Goal: Use online tool/utility: Utilize a website feature to perform a specific function

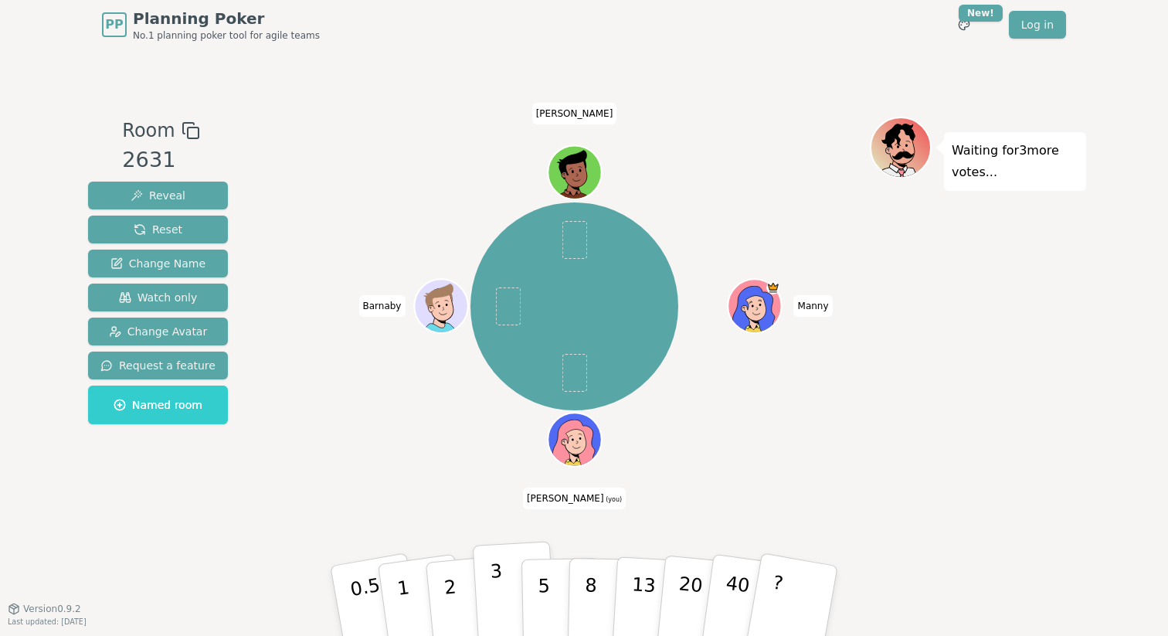
click at [501, 597] on p "3" at bounding box center [498, 602] width 17 height 84
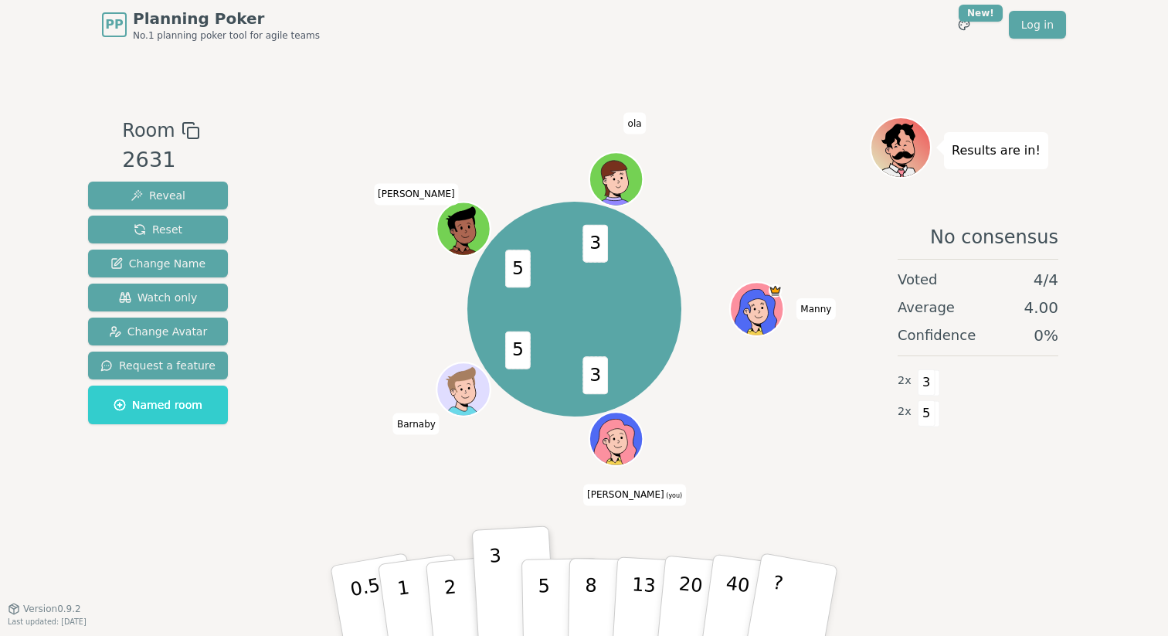
click at [365, 328] on div "3 5 5 3 [PERSON_NAME] [PERSON_NAME] (you) [PERSON_NAME] [PERSON_NAME]" at bounding box center [574, 309] width 591 height 330
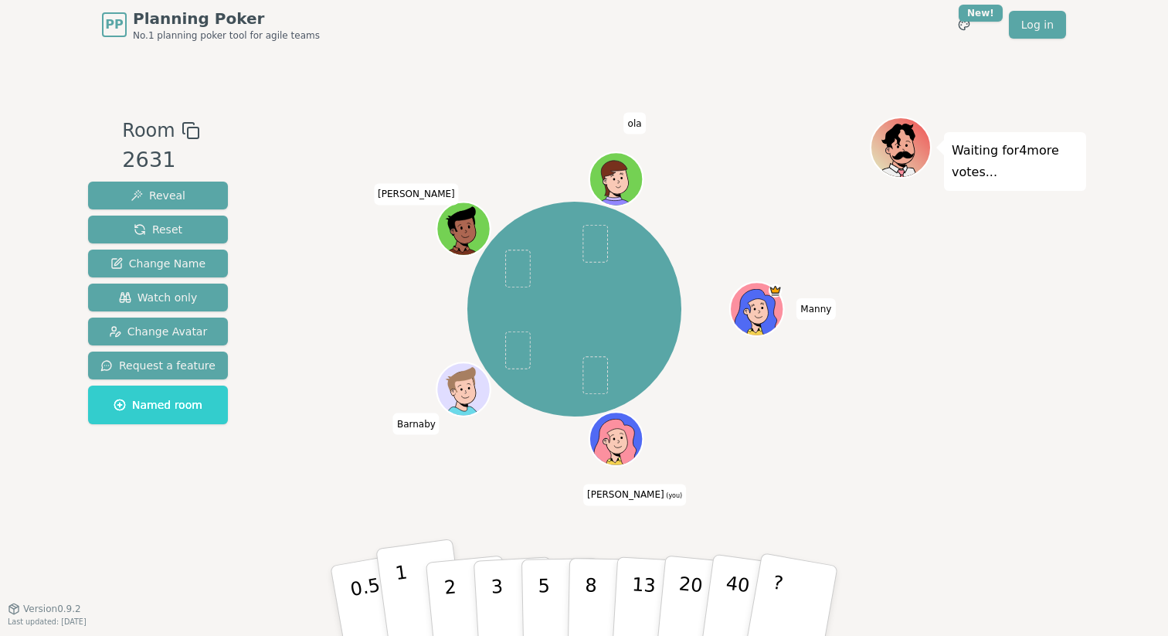
click at [427, 597] on button "1" at bounding box center [421, 600] width 92 height 125
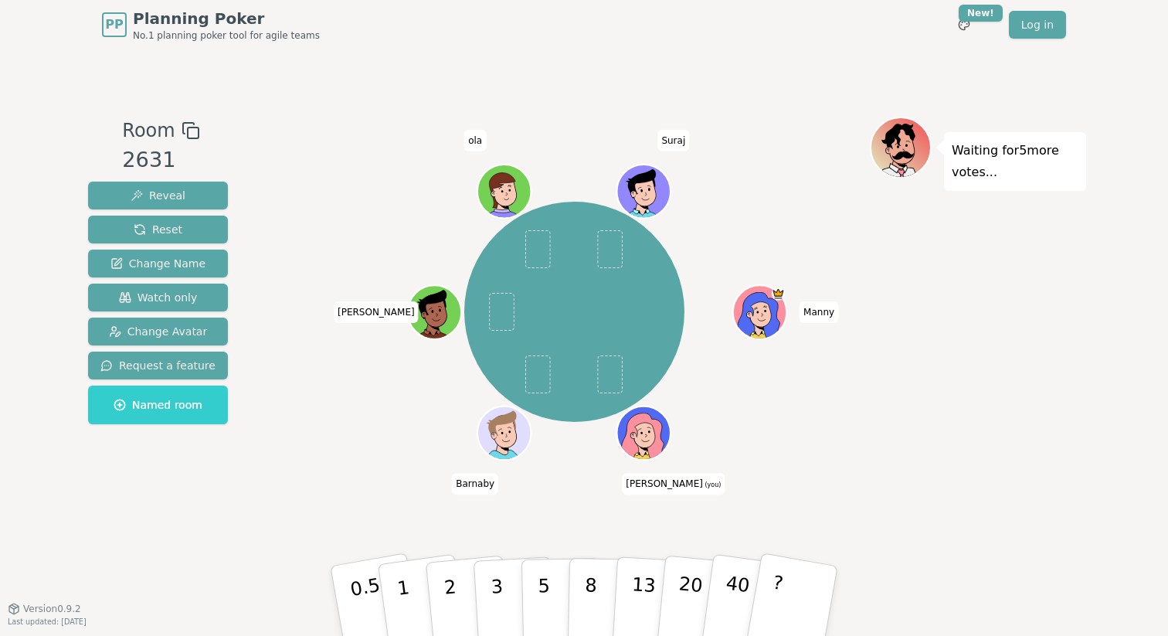
click at [413, 411] on div "[PERSON_NAME] [PERSON_NAME] (you) [PERSON_NAME] [PERSON_NAME] Suraj" at bounding box center [574, 312] width 591 height 336
click at [495, 584] on p "3" at bounding box center [498, 602] width 17 height 84
click at [540, 584] on p "5" at bounding box center [544, 600] width 13 height 83
click at [277, 405] on div "Room 2631 Reveal Reset Change Name Watch only Change Avatar Request a feature N…" at bounding box center [584, 329] width 1004 height 425
click at [504, 596] on button "3" at bounding box center [515, 601] width 84 height 120
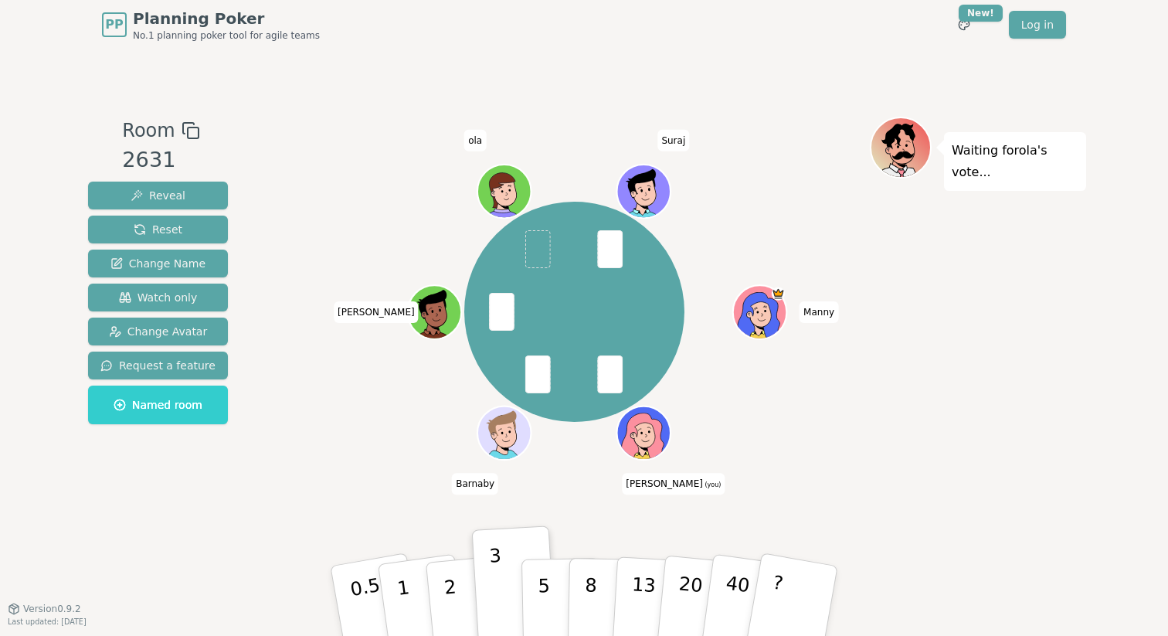
click at [360, 188] on div "[PERSON_NAME] [PERSON_NAME] (you) [PERSON_NAME] [PERSON_NAME] Suraj" at bounding box center [574, 312] width 591 height 336
click at [539, 598] on p "5" at bounding box center [544, 600] width 13 height 83
click at [485, 599] on button "3" at bounding box center [515, 601] width 84 height 120
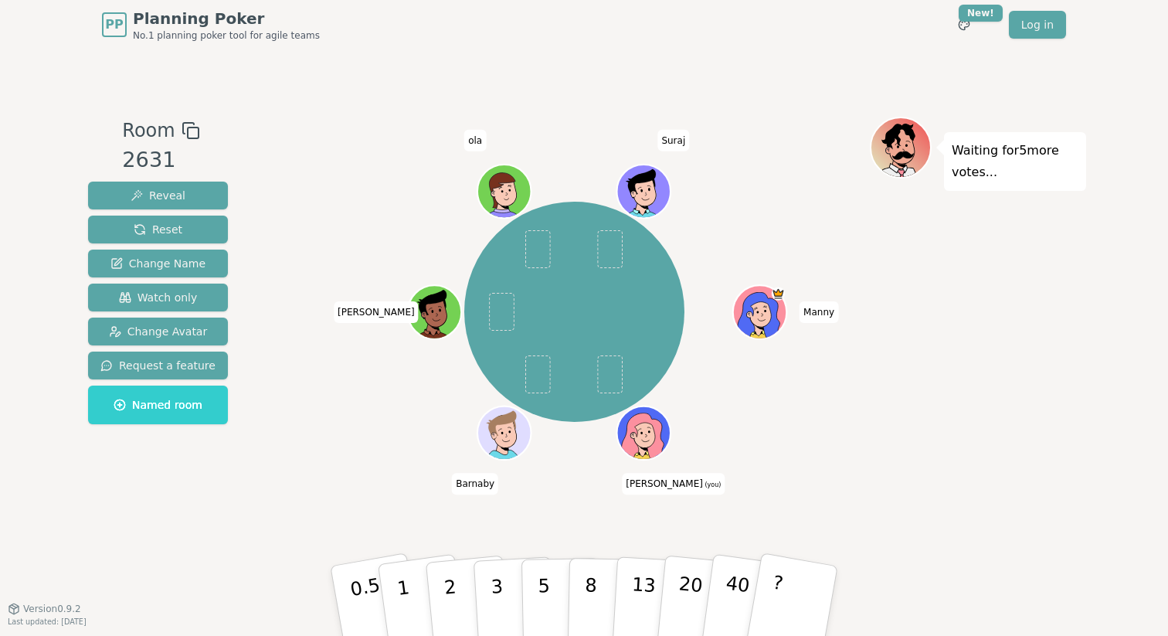
click at [306, 469] on div "[PERSON_NAME] [PERSON_NAME] (you) [PERSON_NAME] [PERSON_NAME] Suraj" at bounding box center [574, 312] width 591 height 336
click at [505, 599] on button "3" at bounding box center [515, 601] width 84 height 120
click at [440, 589] on button "2" at bounding box center [468, 601] width 88 height 123
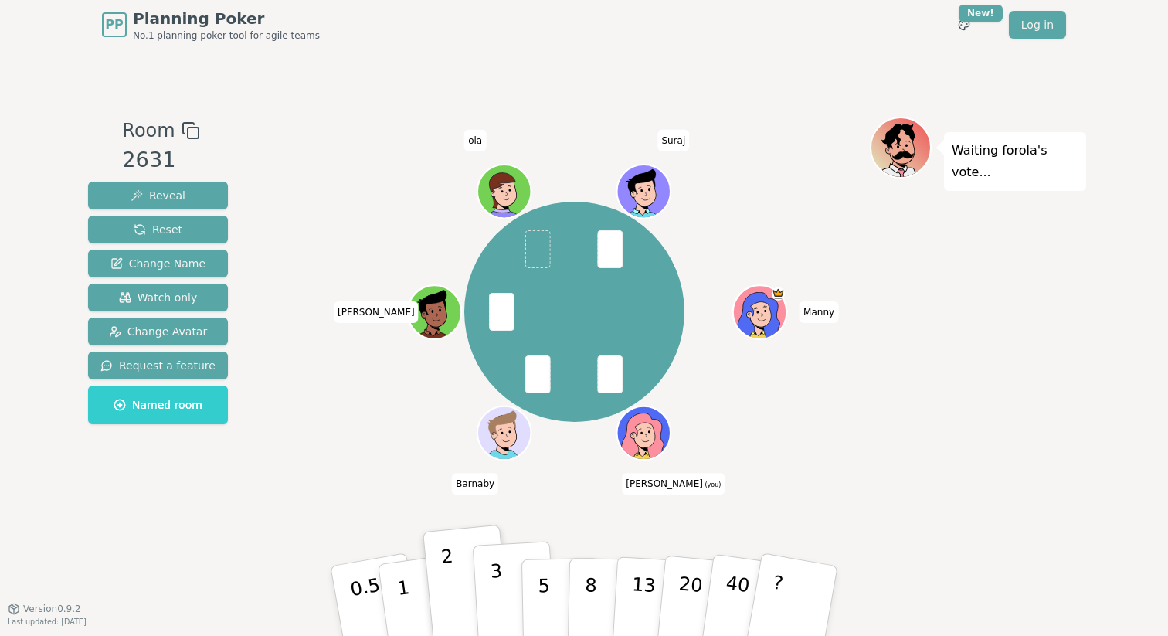
click at [494, 593] on p "3" at bounding box center [498, 602] width 17 height 84
click at [314, 499] on div "[PERSON_NAME] [PERSON_NAME] (you) [PERSON_NAME] [PERSON_NAME] Suraj" at bounding box center [574, 329] width 591 height 425
click at [450, 606] on p "2" at bounding box center [452, 603] width 20 height 84
